Goal: Task Accomplishment & Management: Use online tool/utility

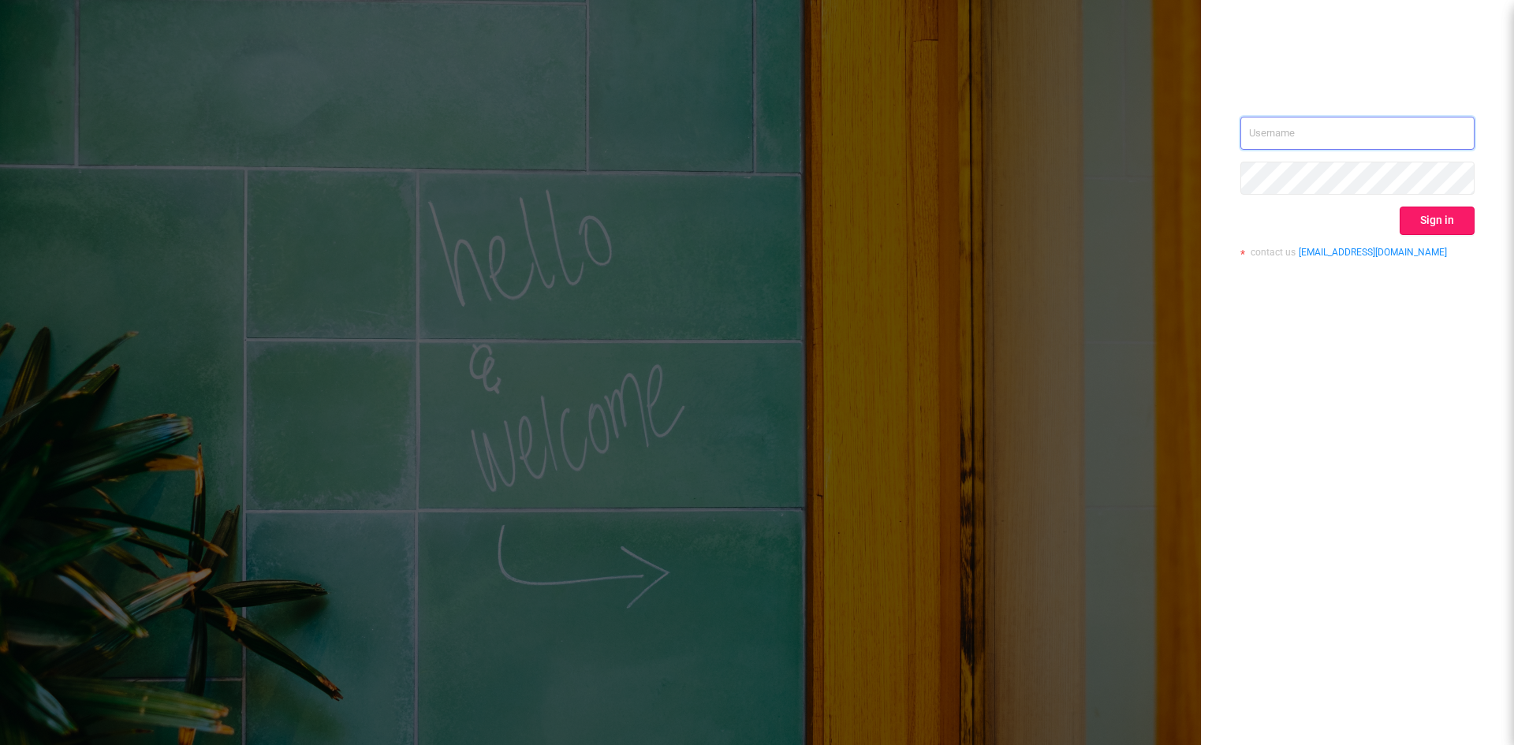
type input "[EMAIL_ADDRESS][DOMAIN_NAME]"
click at [1451, 224] on button "Sign in" at bounding box center [1436, 221] width 75 height 28
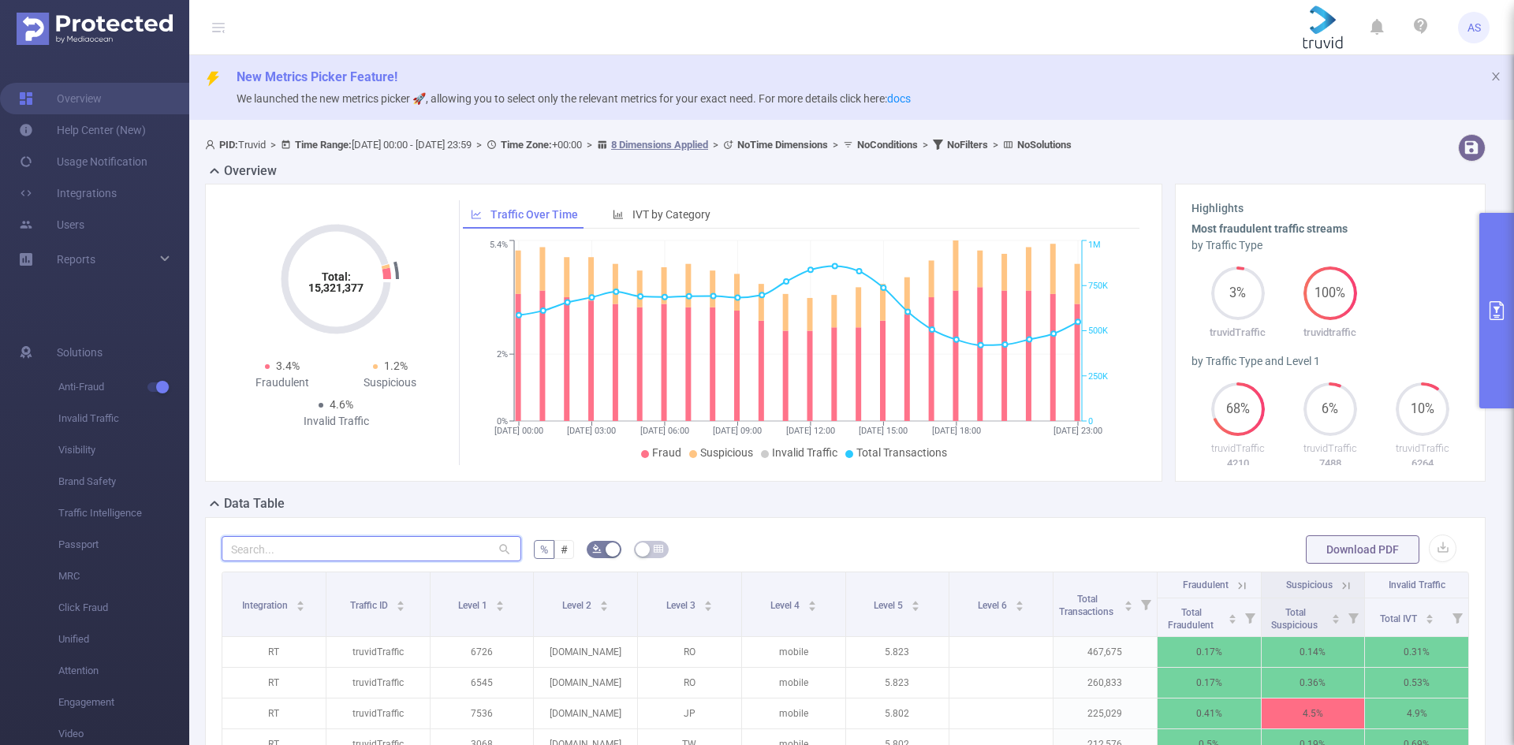
click at [327, 549] on input "text" at bounding box center [372, 548] width 300 height 25
click at [1502, 289] on button "primary" at bounding box center [1496, 311] width 35 height 196
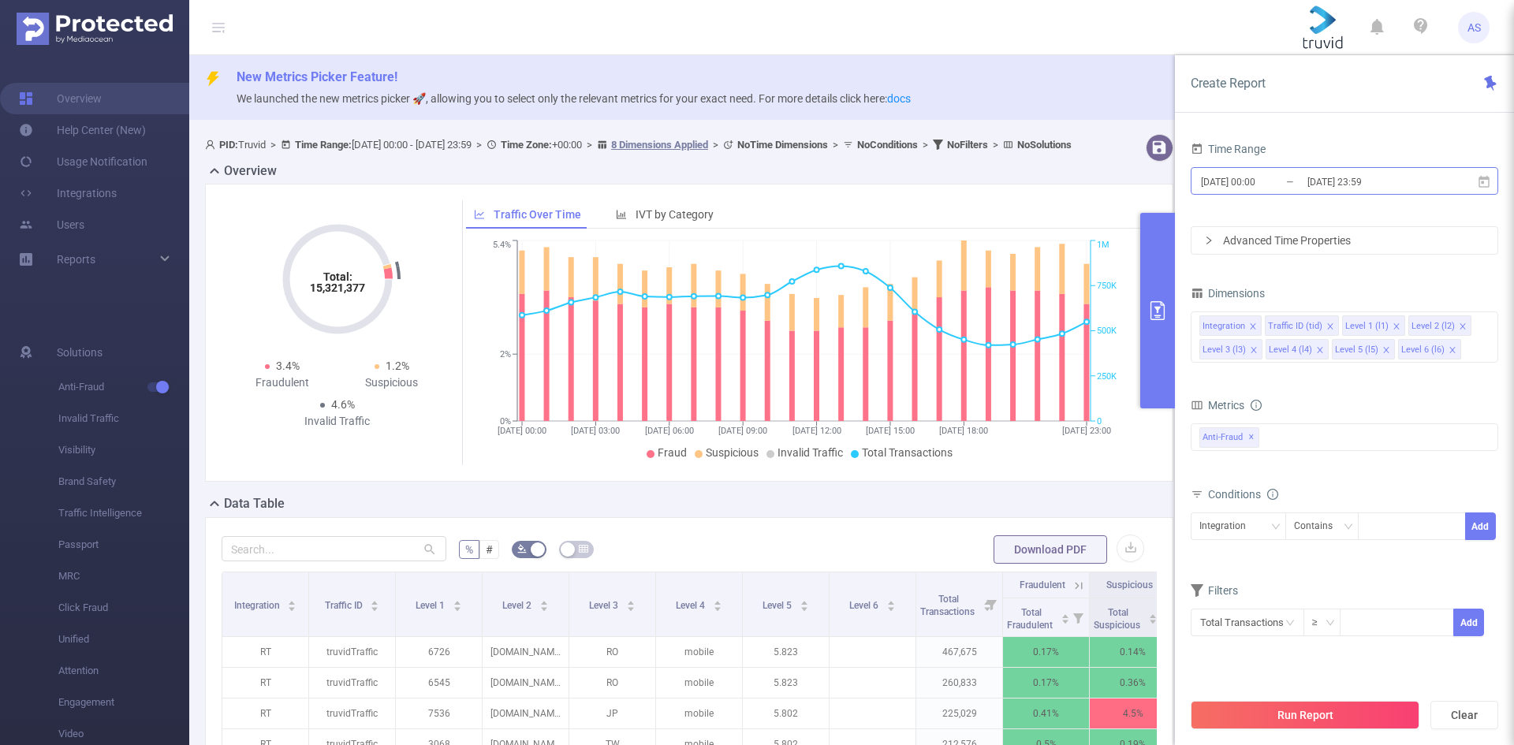
click at [1303, 175] on input "[DATE] 00:00" at bounding box center [1263, 181] width 128 height 21
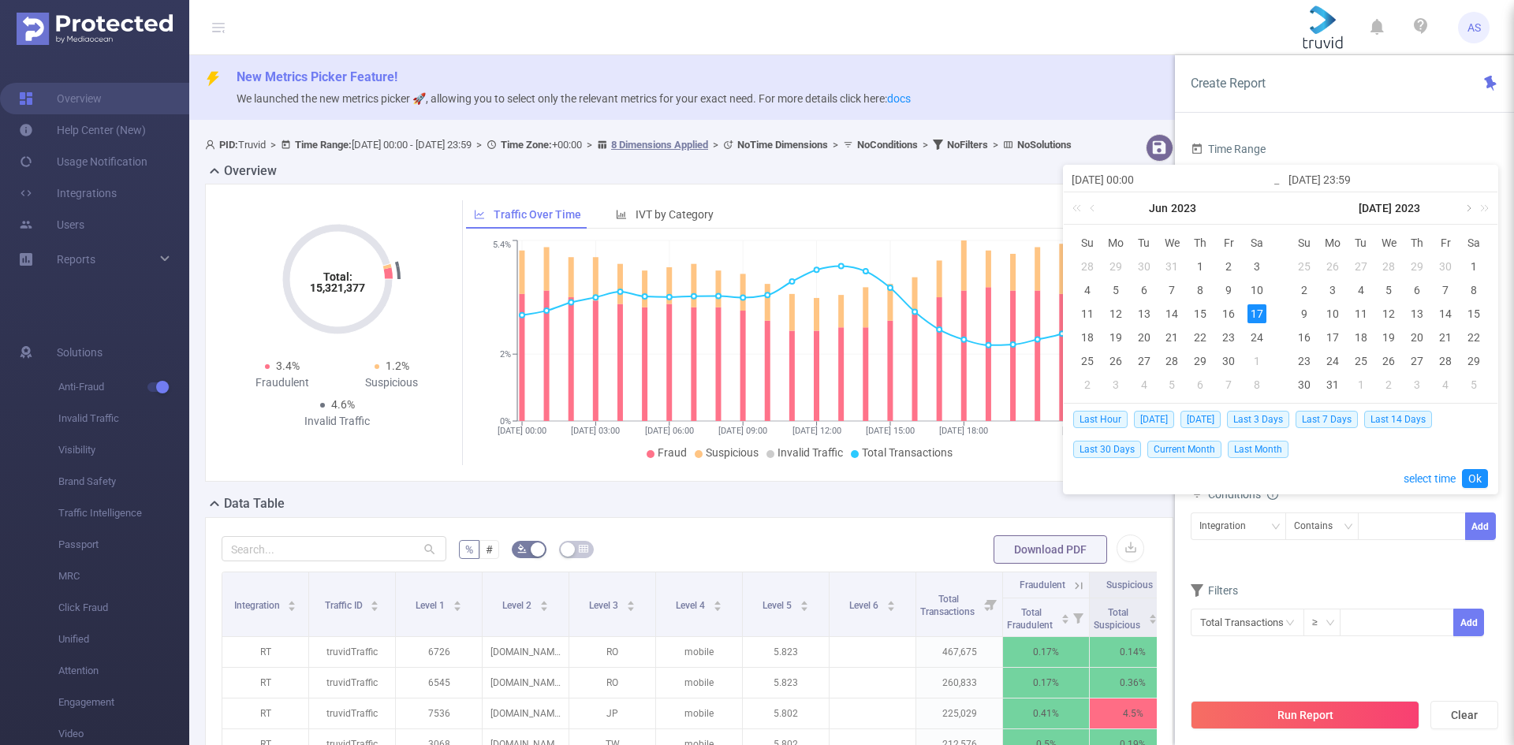
click at [1468, 207] on link at bounding box center [1467, 208] width 14 height 32
click at [1484, 208] on link at bounding box center [1481, 208] width 20 height 32
click at [1269, 207] on link at bounding box center [1264, 208] width 20 height 32
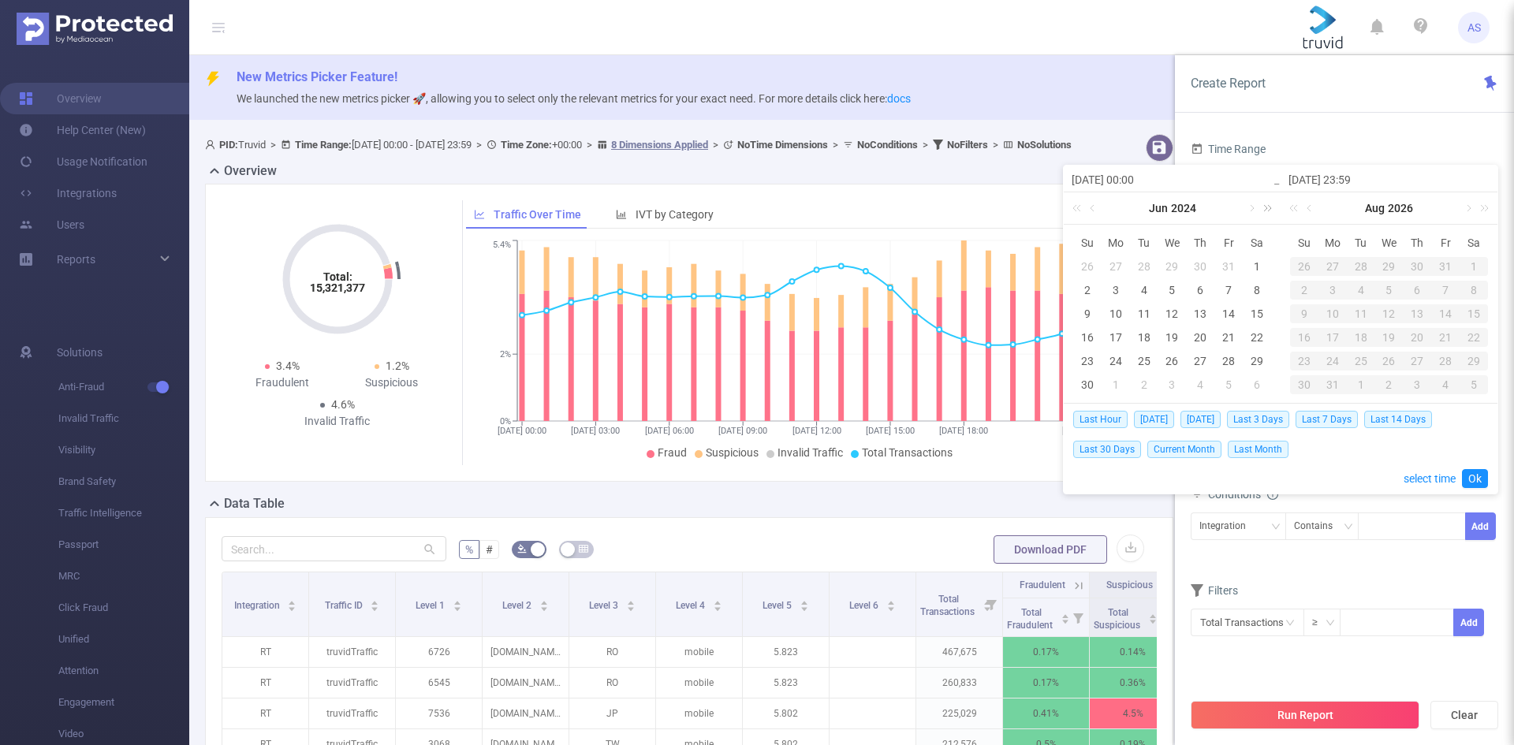
click at [1269, 207] on link at bounding box center [1264, 208] width 20 height 32
click at [1295, 210] on link at bounding box center [1296, 208] width 20 height 32
click at [1076, 207] on link at bounding box center [1079, 208] width 20 height 32
click at [1300, 283] on div "3" at bounding box center [1303, 290] width 19 height 19
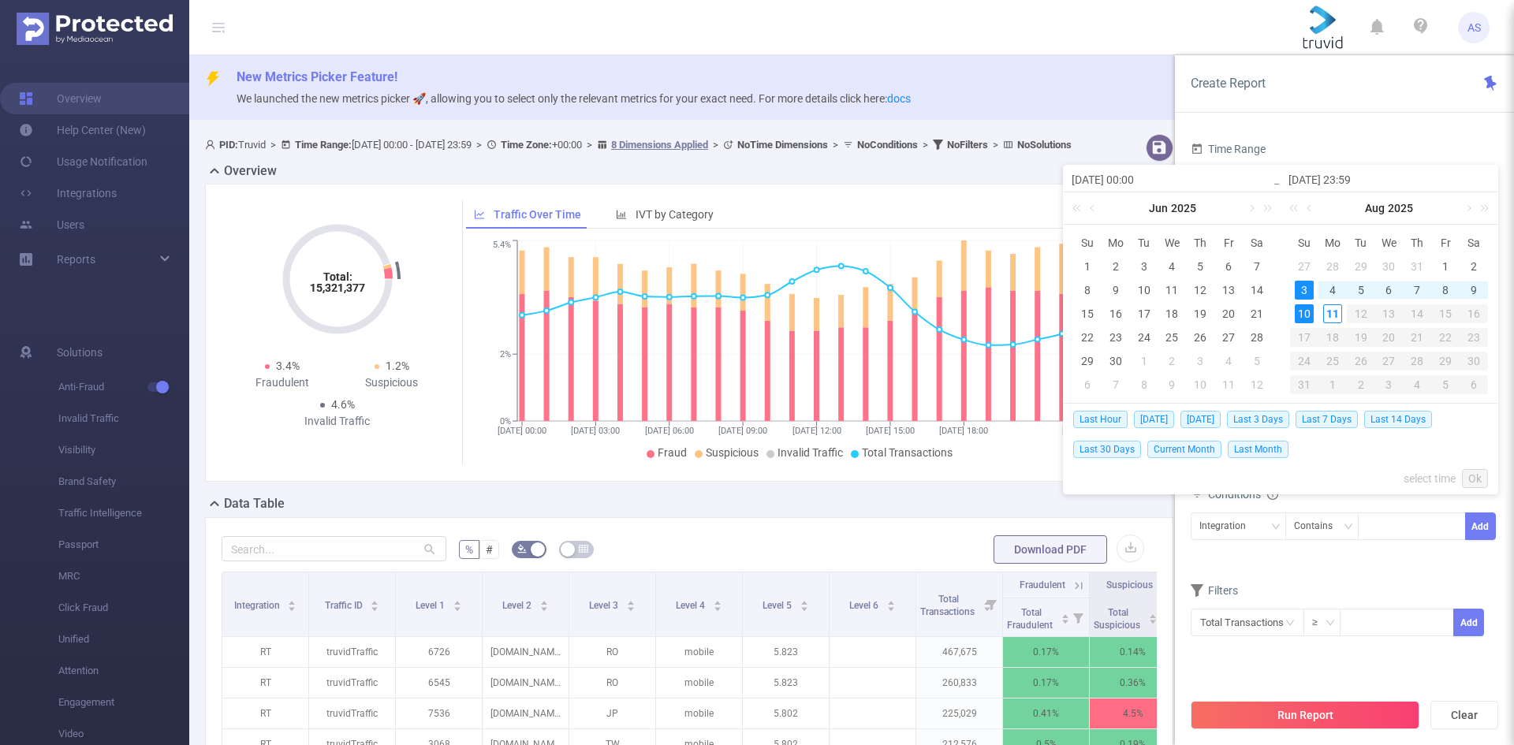
click at [1307, 311] on div "10" at bounding box center [1303, 313] width 19 height 19
type input "[DATE] 00:00"
type input "[DATE] 23:59"
type input "[DATE] 00:00"
type input "[DATE] 23:59"
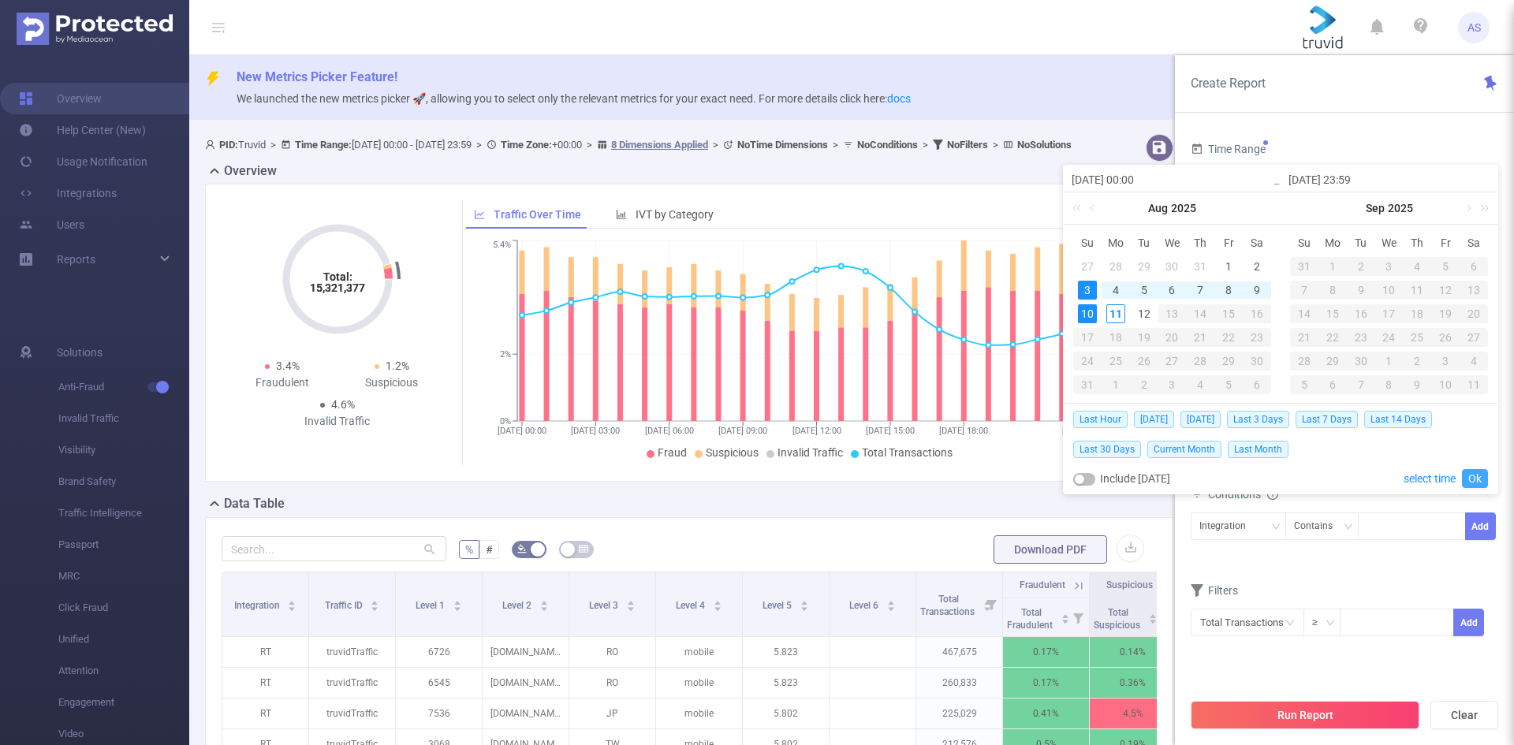
click at [1471, 476] on link "Ok" at bounding box center [1475, 478] width 26 height 19
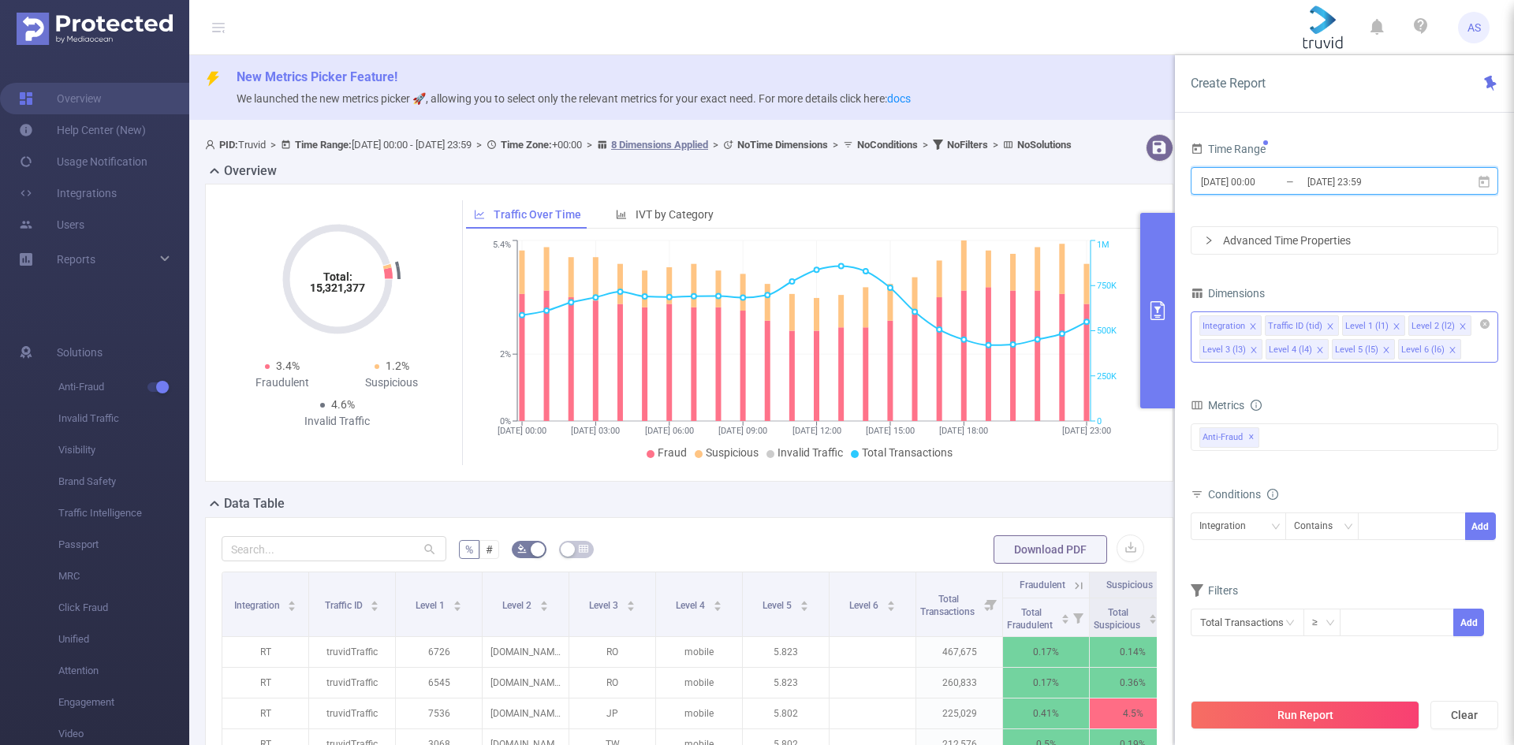
click at [1383, 351] on icon "icon: close" at bounding box center [1386, 350] width 6 height 6
click at [1386, 717] on button "Run Report" at bounding box center [1304, 715] width 229 height 28
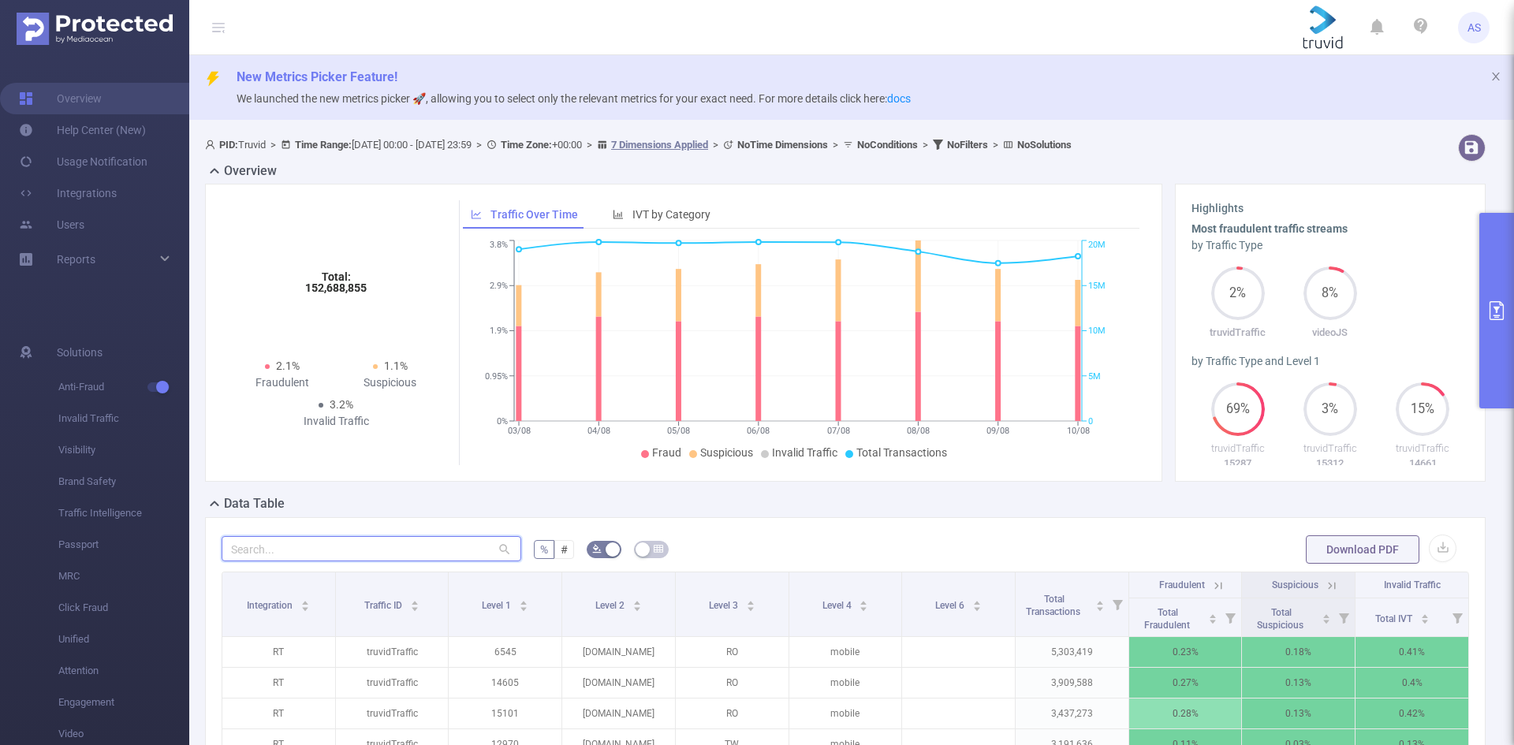
click at [451, 551] on input "text" at bounding box center [372, 548] width 300 height 25
paste input "[DOMAIN_NAME]"
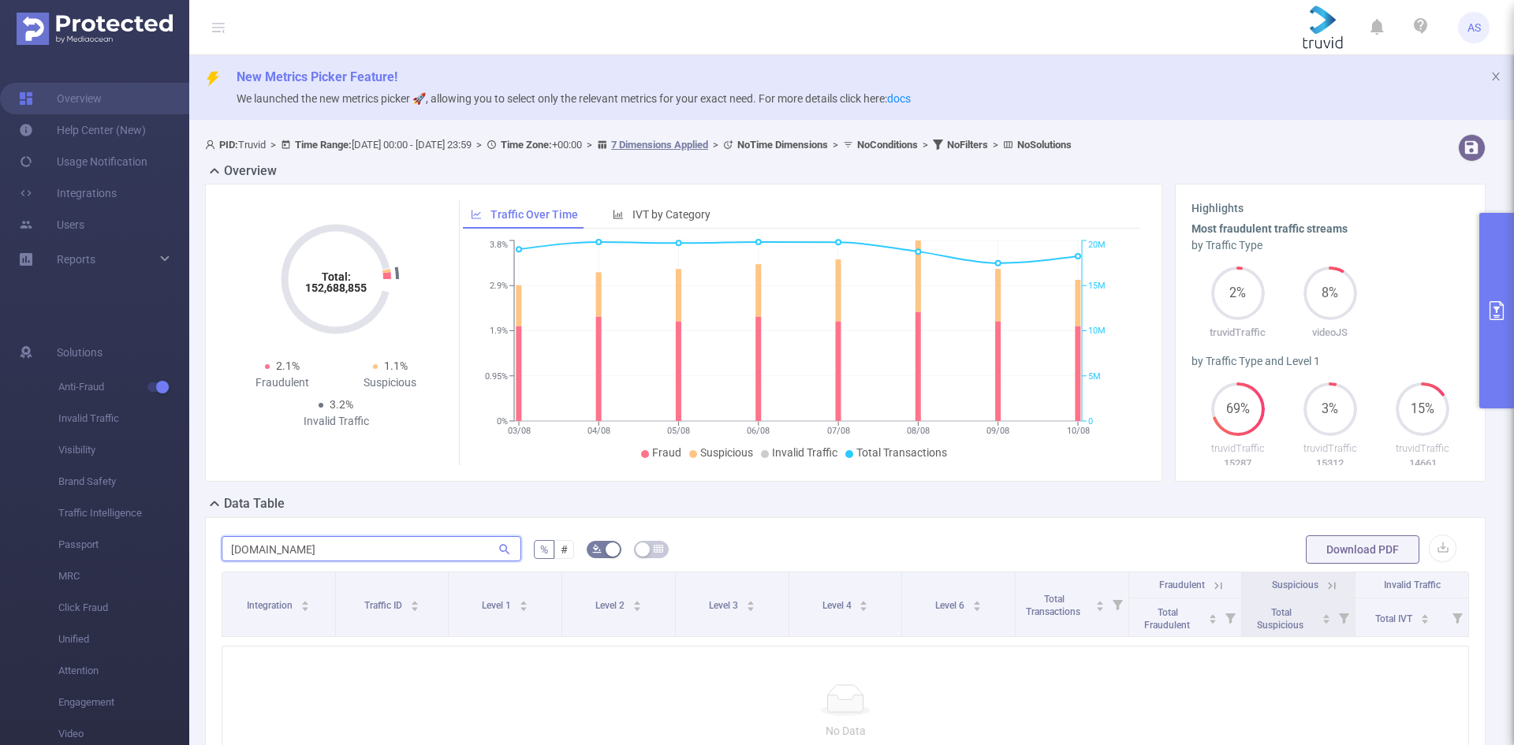
click at [242, 552] on input "[DOMAIN_NAME]" at bounding box center [372, 548] width 300 height 25
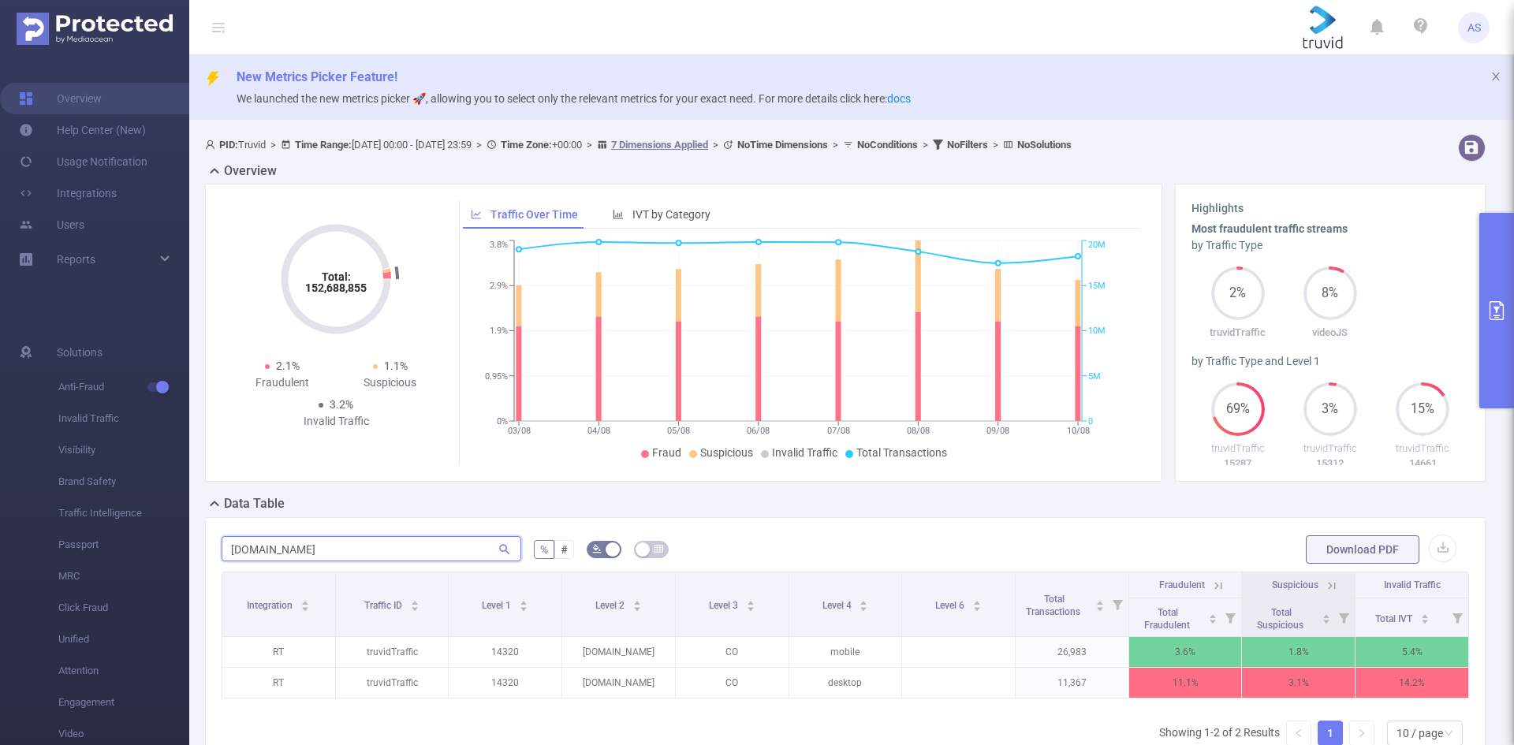
type input "[DOMAIN_NAME]"
